Goal: Find contact information: Find contact information

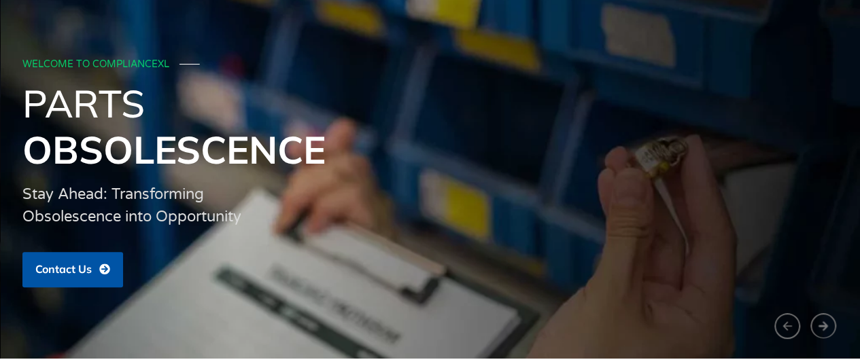
scroll to position [107, 0]
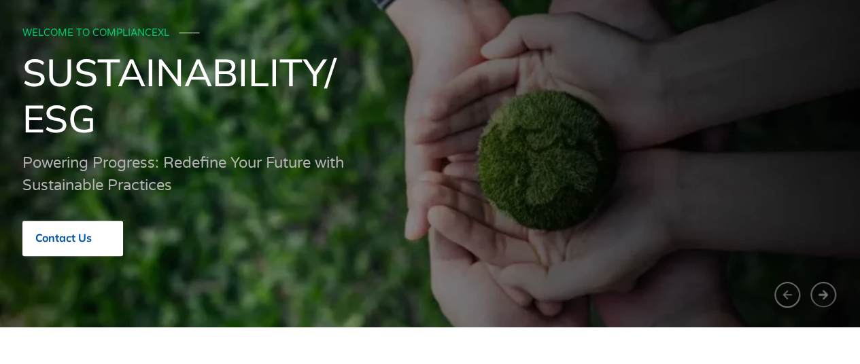
click at [63, 239] on span "Contact Us" at bounding box center [63, 238] width 56 height 12
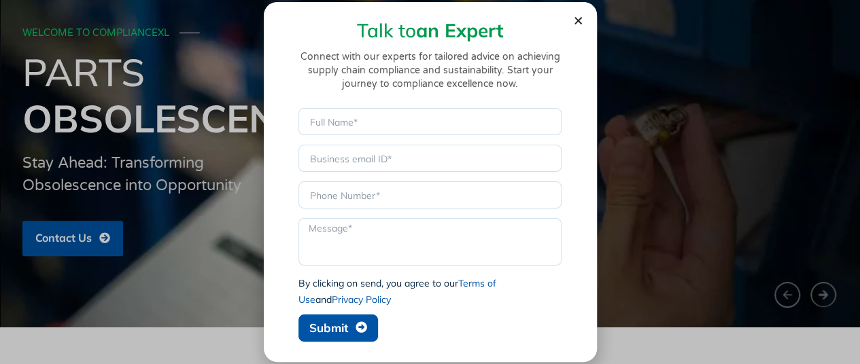
click at [574, 17] on use "Close" at bounding box center [577, 20] width 7 height 7
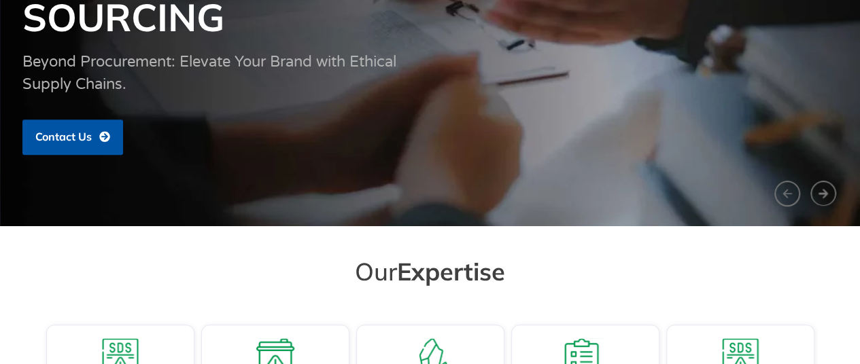
scroll to position [0, 0]
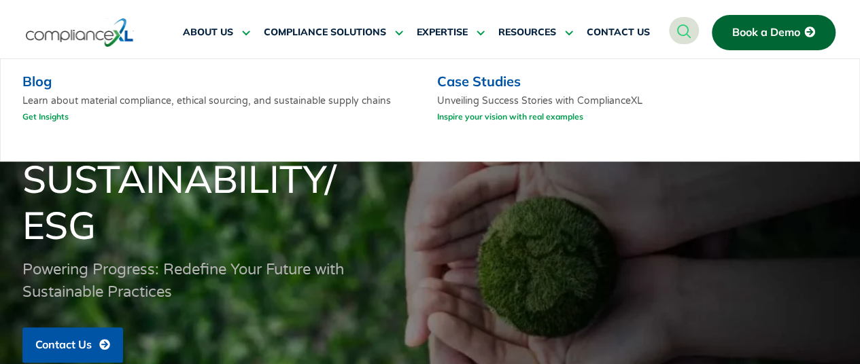
click at [37, 89] on link "Blog" at bounding box center [36, 81] width 29 height 17
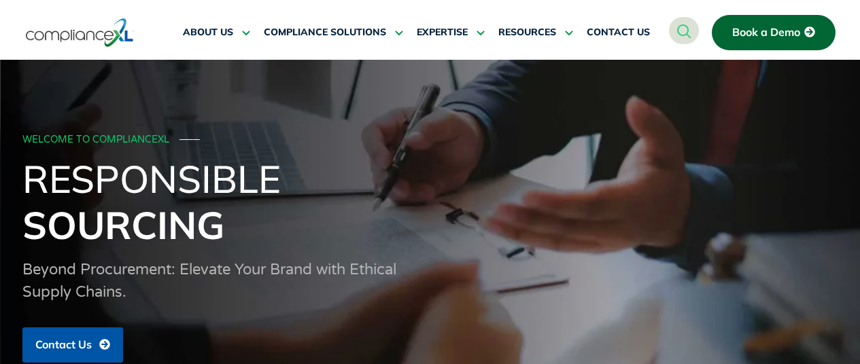
click at [88, 339] on span "Contact Us" at bounding box center [63, 345] width 56 height 12
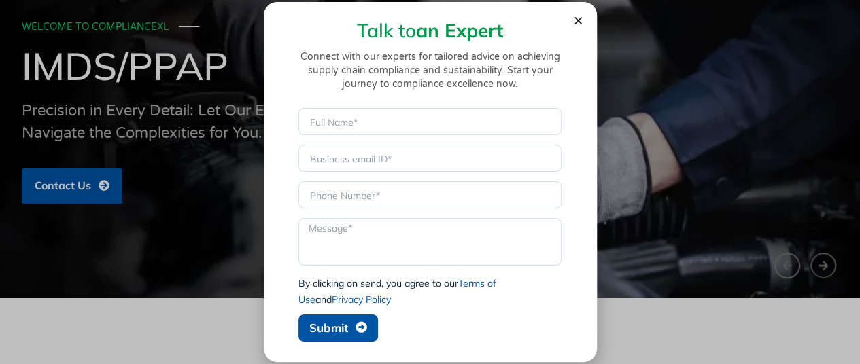
drag, startPoint x: 587, startPoint y: 20, endPoint x: 580, endPoint y: 21, distance: 6.8
click at [584, 21] on section "Talk to an Expert Connect with our experts for tailored advice on achieving sup…" at bounding box center [430, 175] width 333 height 346
click at [579, 21] on icon "Close" at bounding box center [578, 21] width 10 height 10
